Goal: Information Seeking & Learning: Learn about a topic

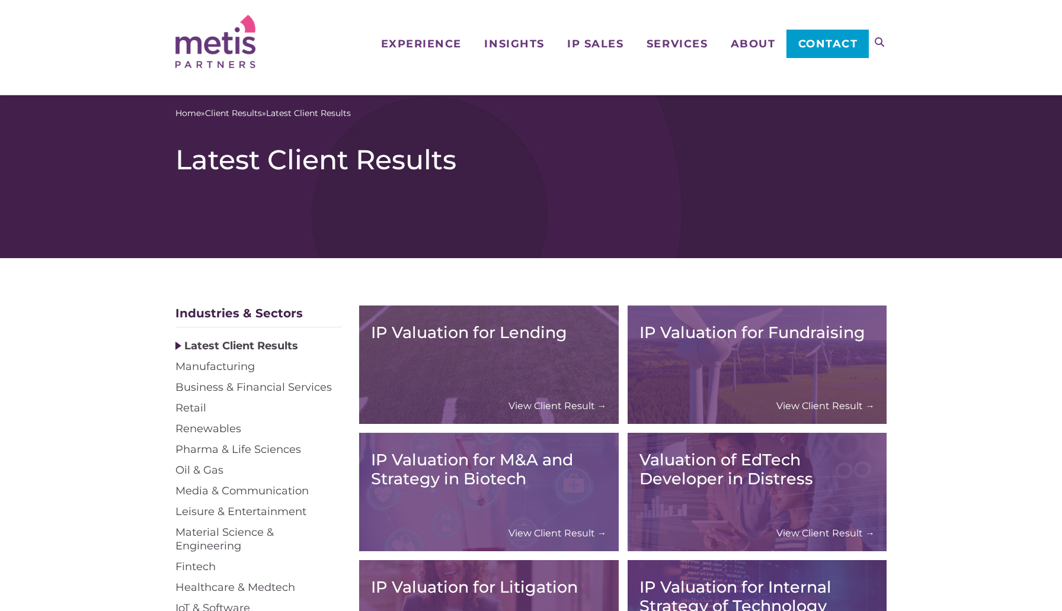
click at [543, 399] on div "IP Valuation for Lending View Client Result →" at bounding box center [489, 365] width 236 height 95
click at [545, 404] on link "View Client Result →" at bounding box center [557, 406] width 98 height 12
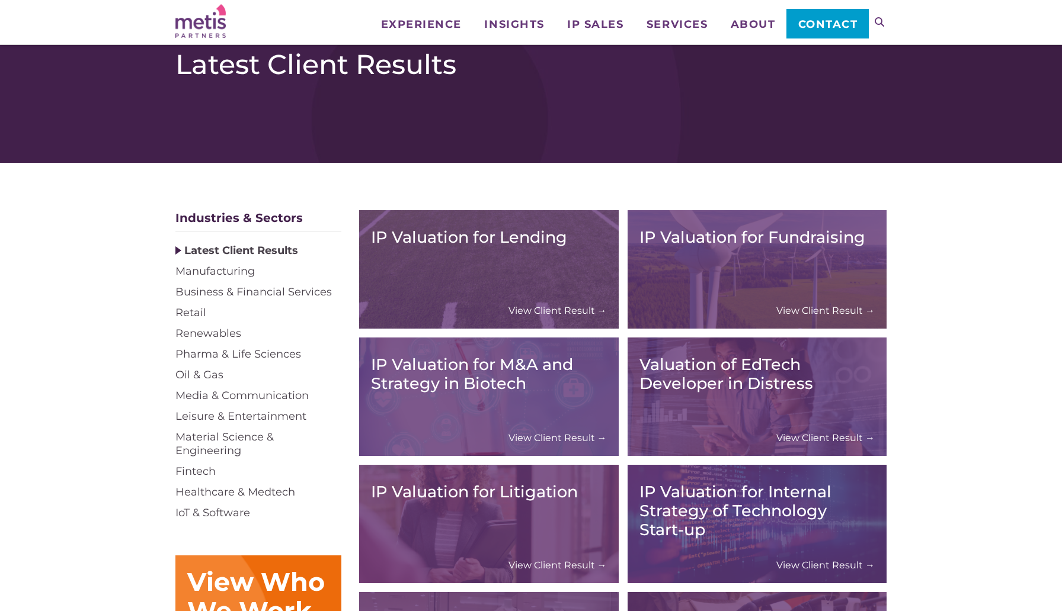
click at [802, 305] on link "View Client Result →" at bounding box center [825, 311] width 98 height 12
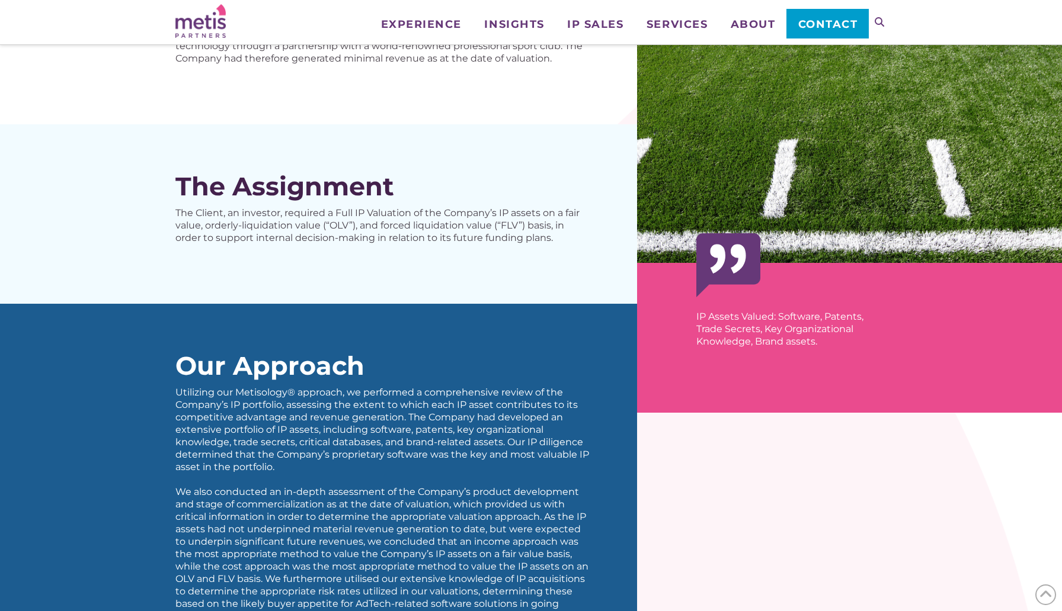
scroll to position [107, 0]
